Goal: Information Seeking & Learning: Learn about a topic

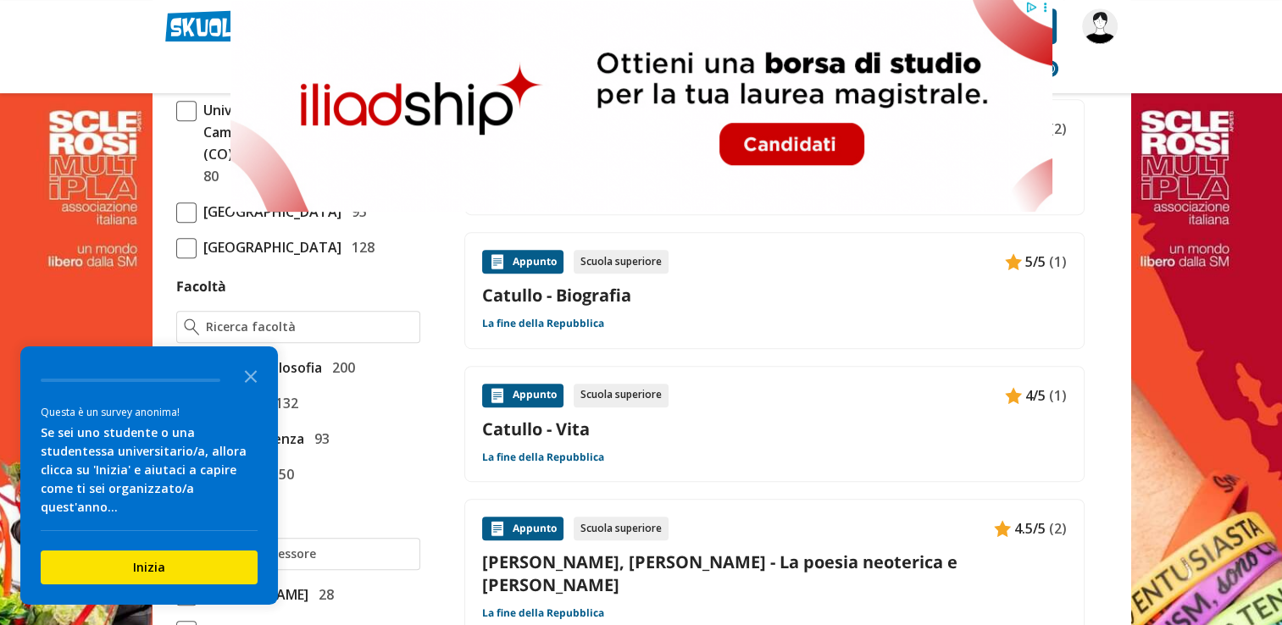
scroll to position [847, 0]
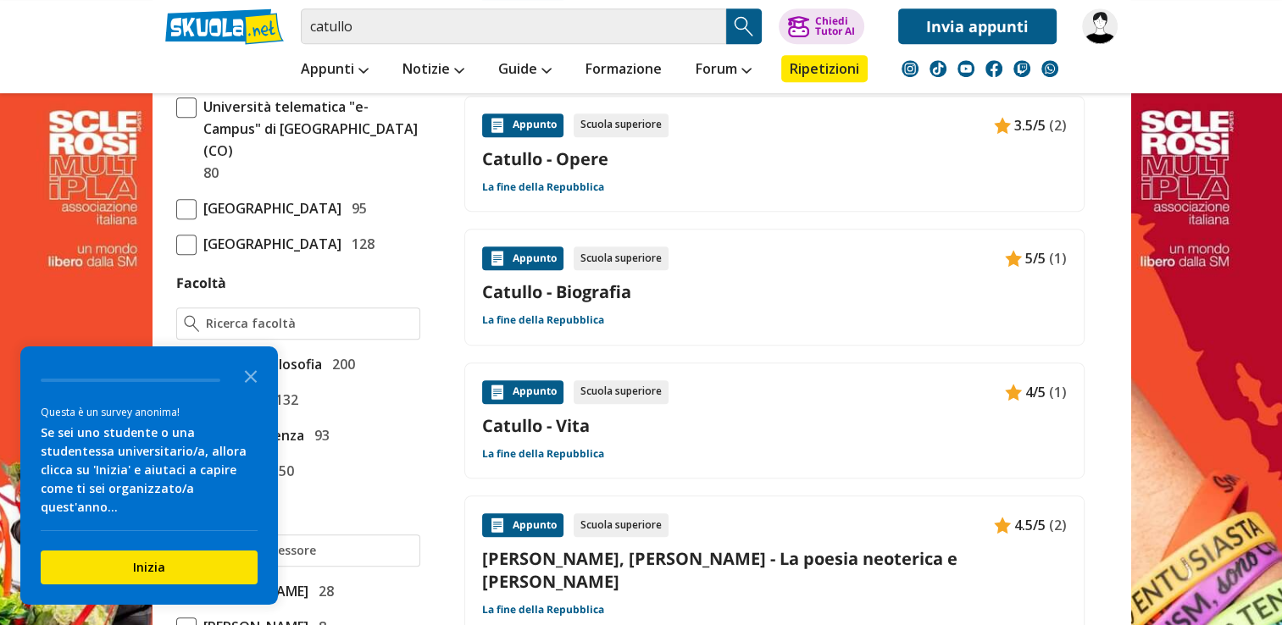
click at [598, 299] on link "Catullo - Biografia" at bounding box center [774, 291] width 585 height 23
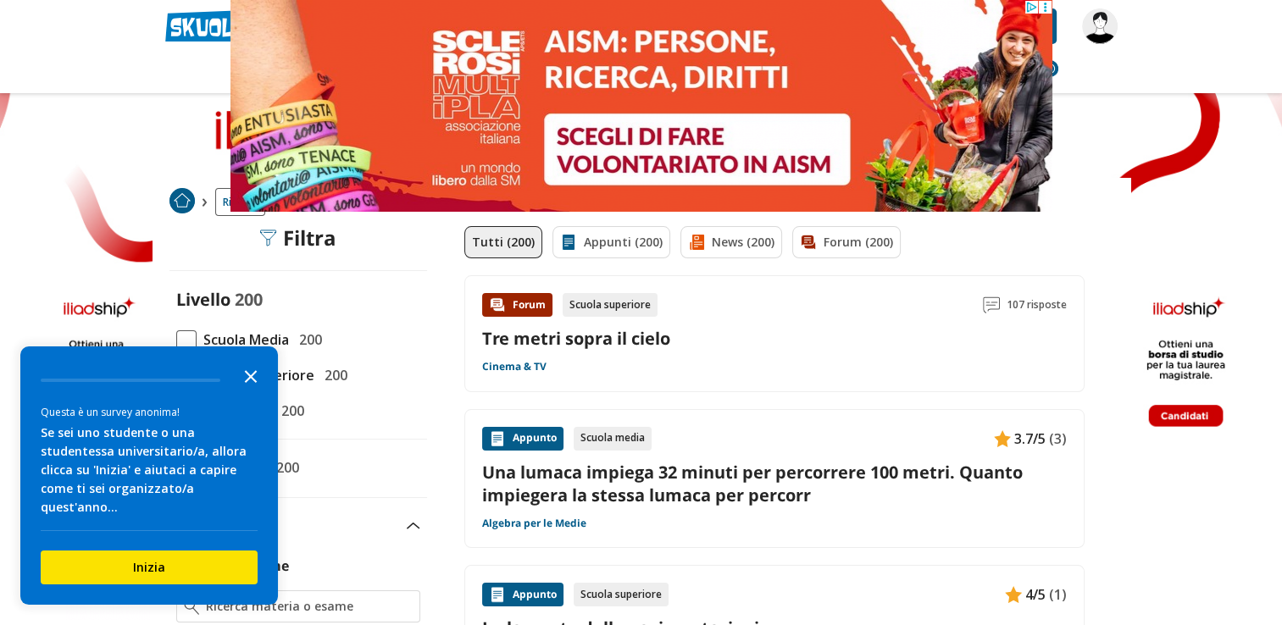
click at [254, 391] on icon "Close the survey" at bounding box center [251, 375] width 34 height 34
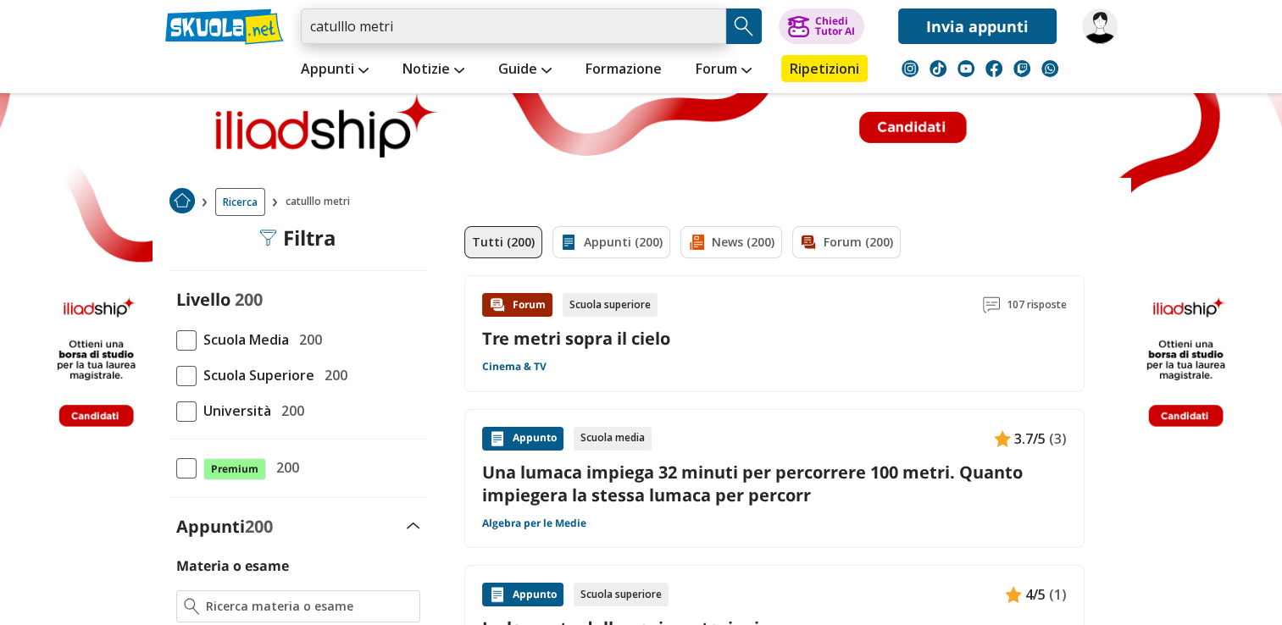
drag, startPoint x: 420, startPoint y: 29, endPoint x: 260, endPoint y: 46, distance: 161.0
click at [260, 46] on div "catulllo metri Trova un tutor esperto su questo argomento Chiedi Tutor AI" at bounding box center [642, 46] width 978 height 93
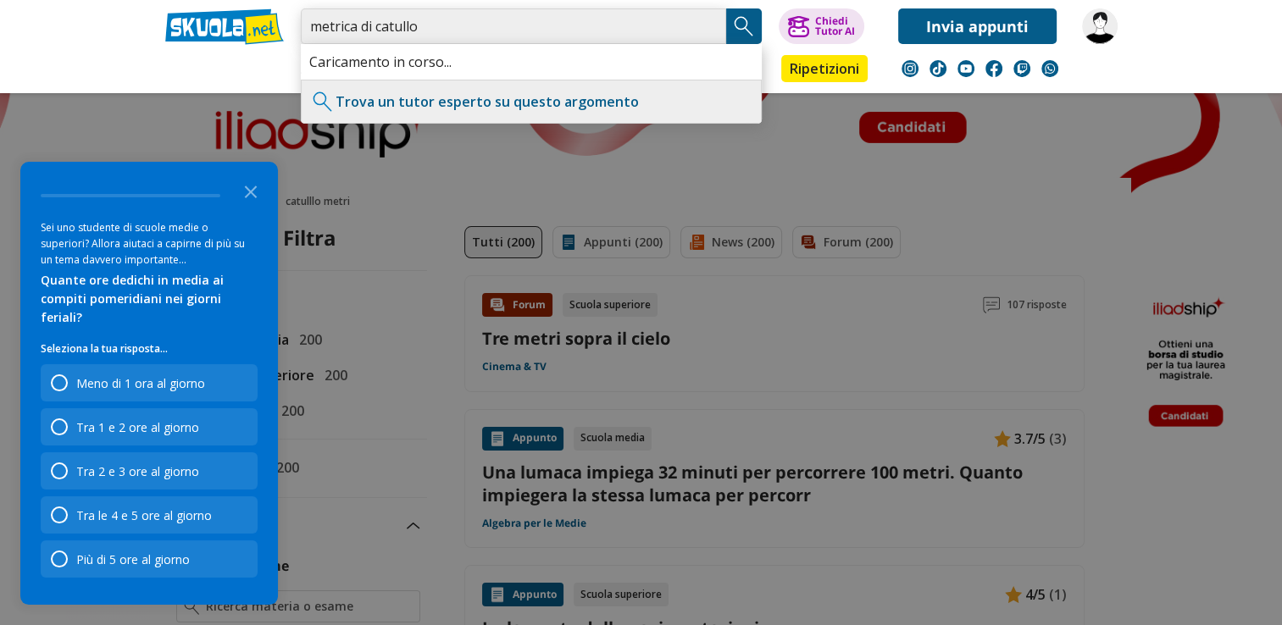
type input "metrica di catullo"
